Goal: Information Seeking & Learning: Find specific fact

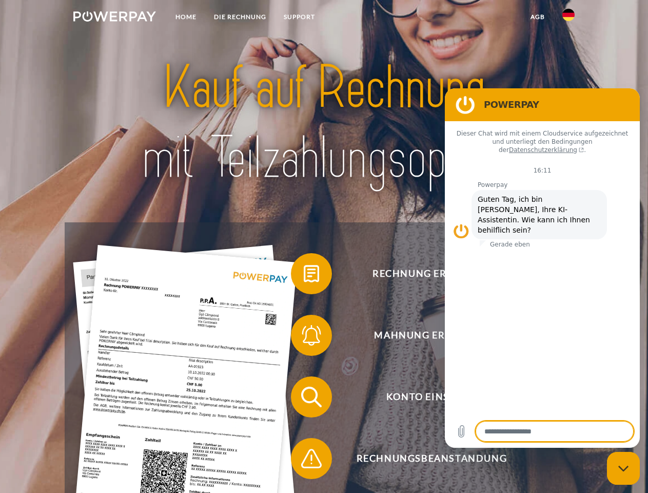
click at [114, 18] on img at bounding box center [114, 16] width 83 height 10
click at [569, 18] on img at bounding box center [568, 15] width 12 height 12
click at [537, 17] on link "agb" at bounding box center [538, 17] width 32 height 18
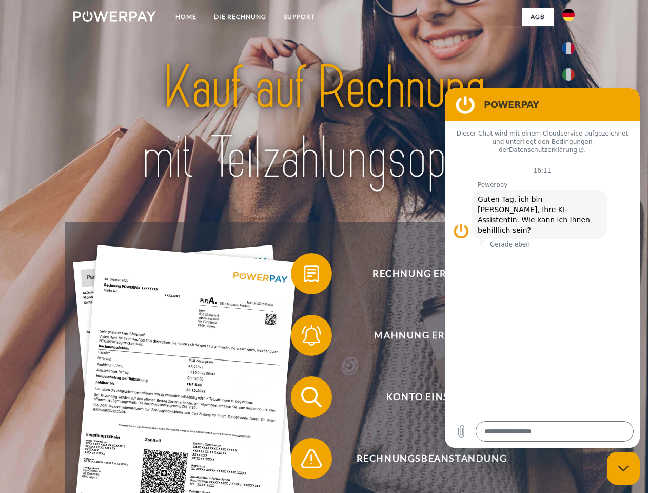
click at [304, 276] on span at bounding box center [295, 273] width 51 height 51
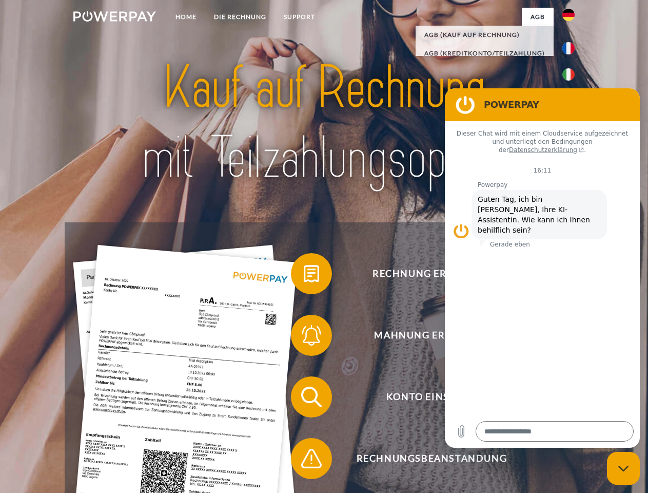
click at [304, 337] on span at bounding box center [295, 334] width 51 height 51
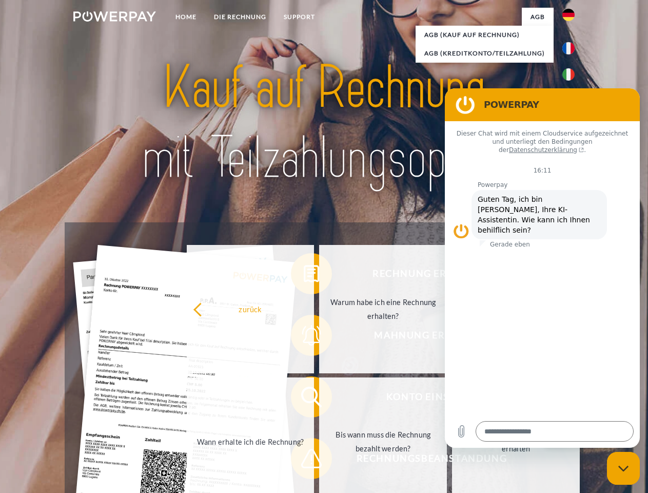
click at [319, 399] on link "Bis wann muss die Rechnung bezahlt werden?" at bounding box center [383, 441] width 128 height 128
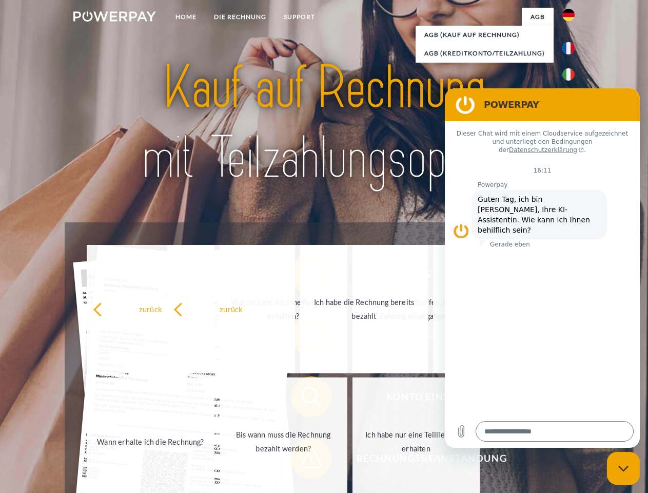
click at [304, 460] on span at bounding box center [295, 458] width 51 height 51
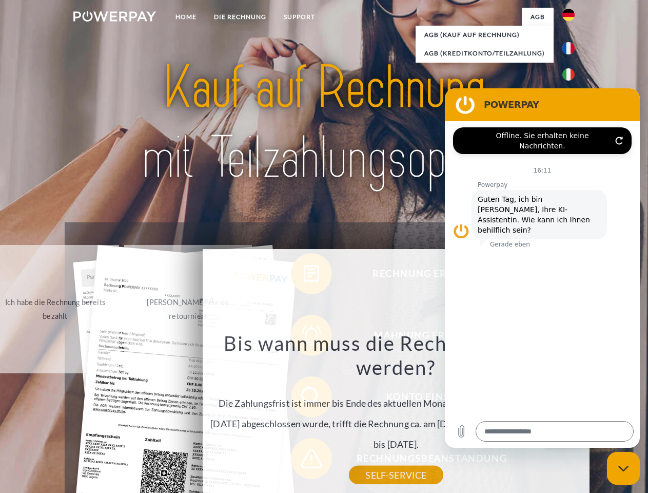
click at [623, 468] on icon "Messaging-Fenster schließen" at bounding box center [623, 468] width 11 height 7
type textarea "*"
